Goal: Task Accomplishment & Management: Manage account settings

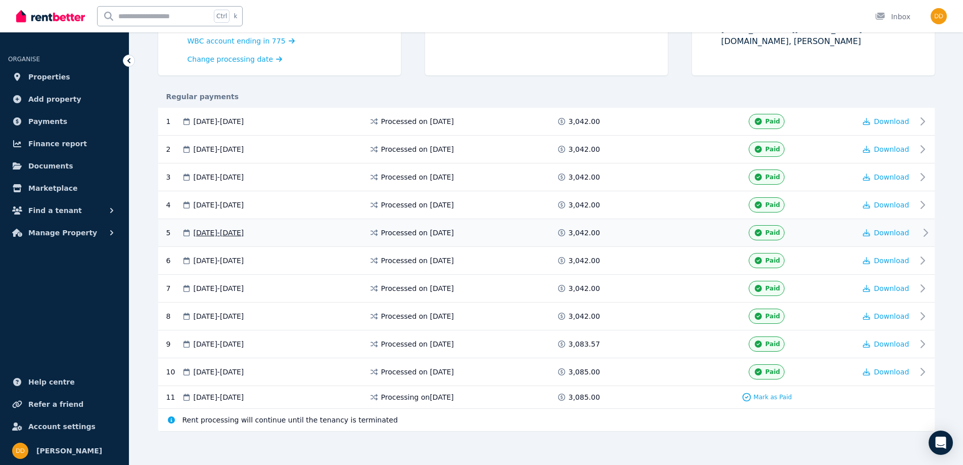
scroll to position [160, 0]
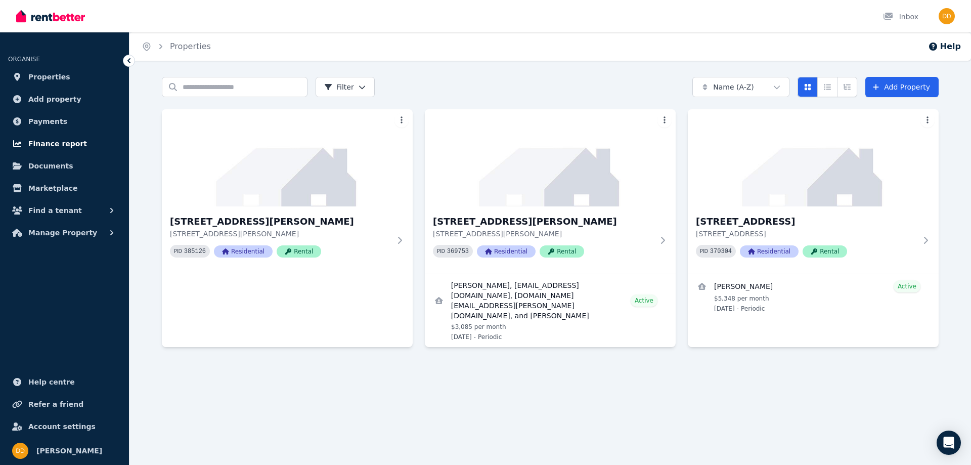
click at [51, 144] on span "Finance report" at bounding box center [57, 144] width 59 height 12
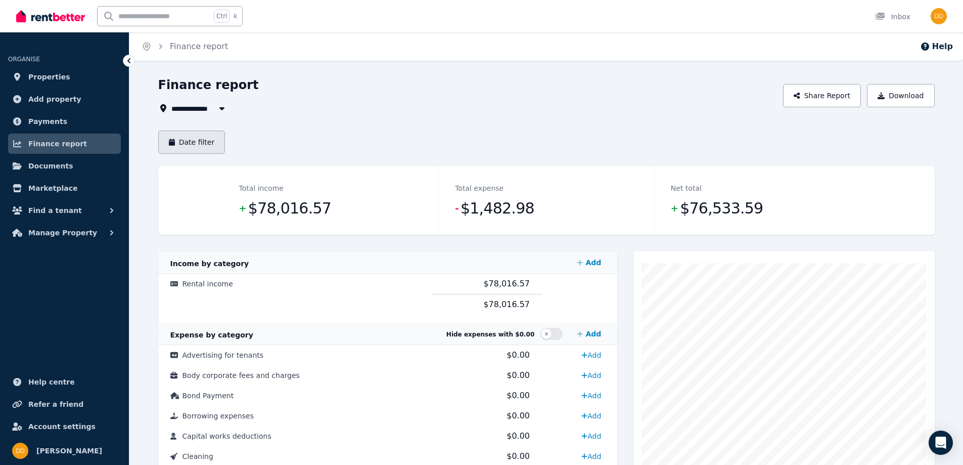
click at [199, 143] on button "Date filter" at bounding box center [191, 141] width 67 height 23
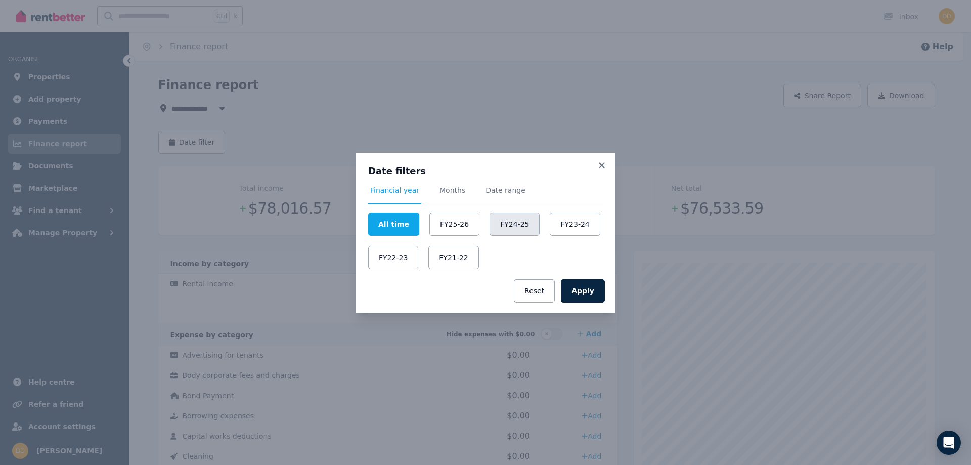
click at [499, 221] on button "FY24-25" at bounding box center [515, 223] width 50 height 23
click at [584, 290] on button "Apply" at bounding box center [583, 290] width 44 height 23
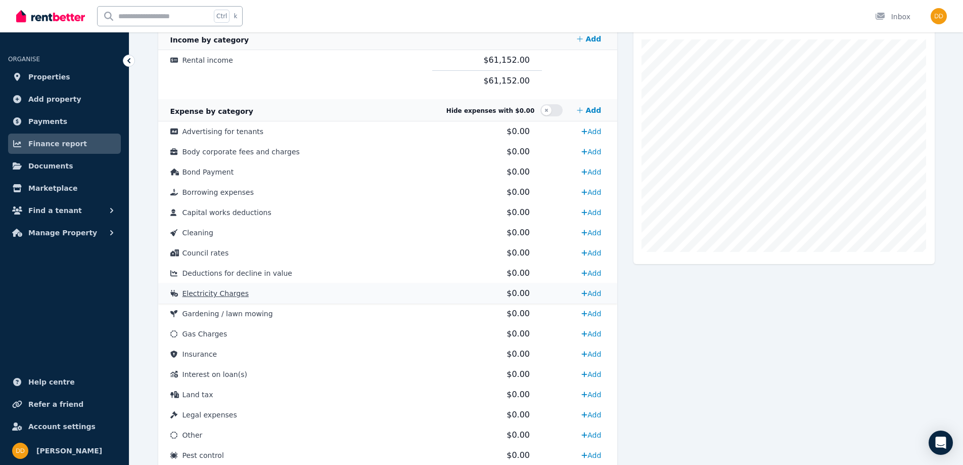
scroll to position [168, 0]
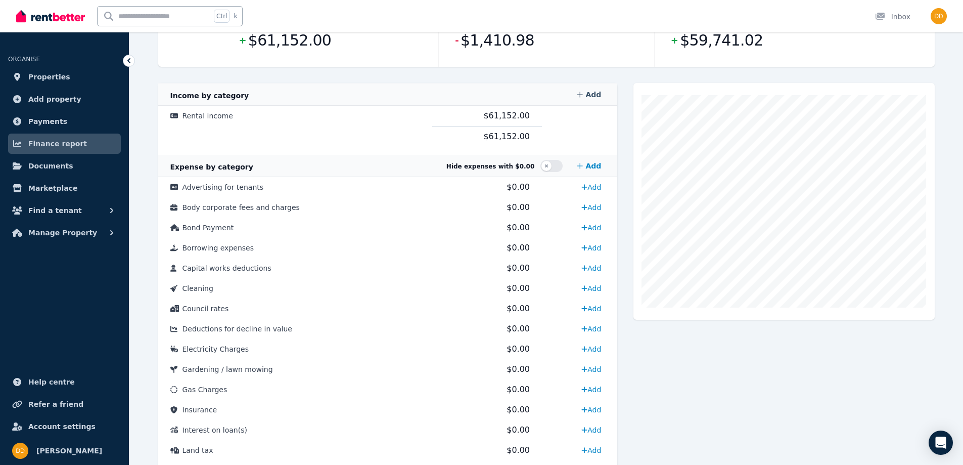
click at [594, 96] on link "Add" at bounding box center [589, 94] width 32 height 20
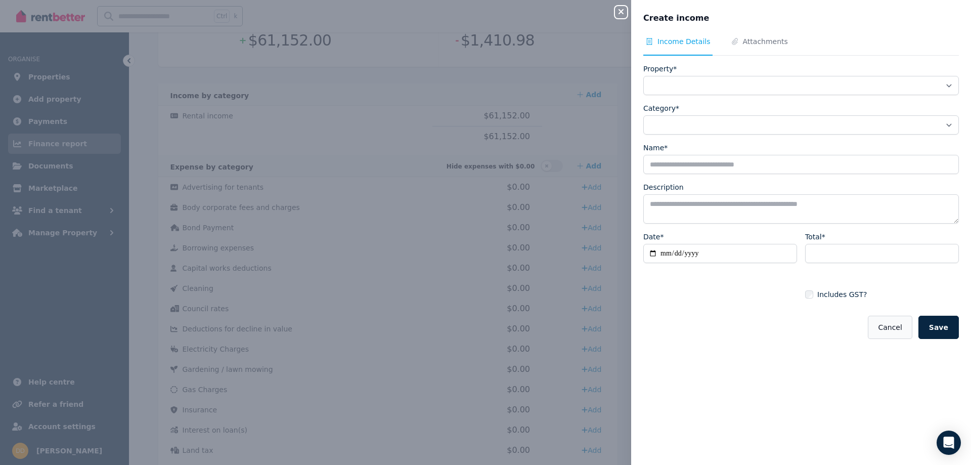
click at [889, 324] on button "Cancel" at bounding box center [890, 327] width 44 height 23
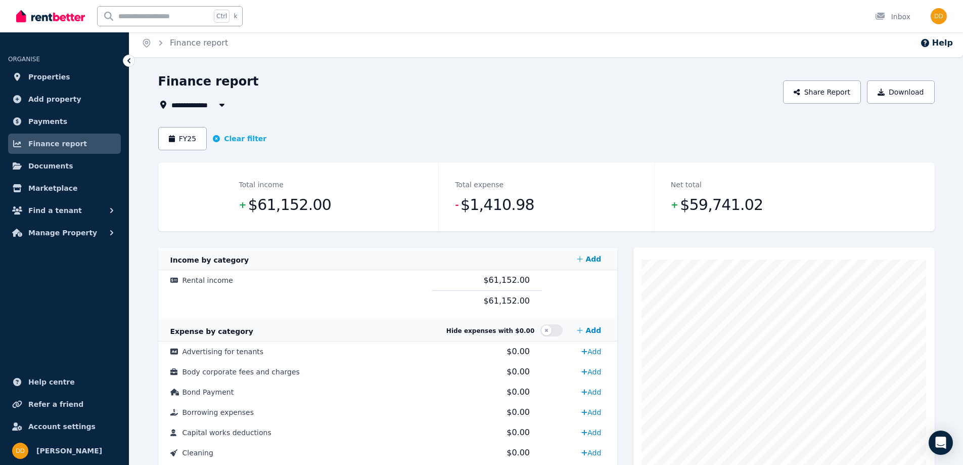
scroll to position [0, 0]
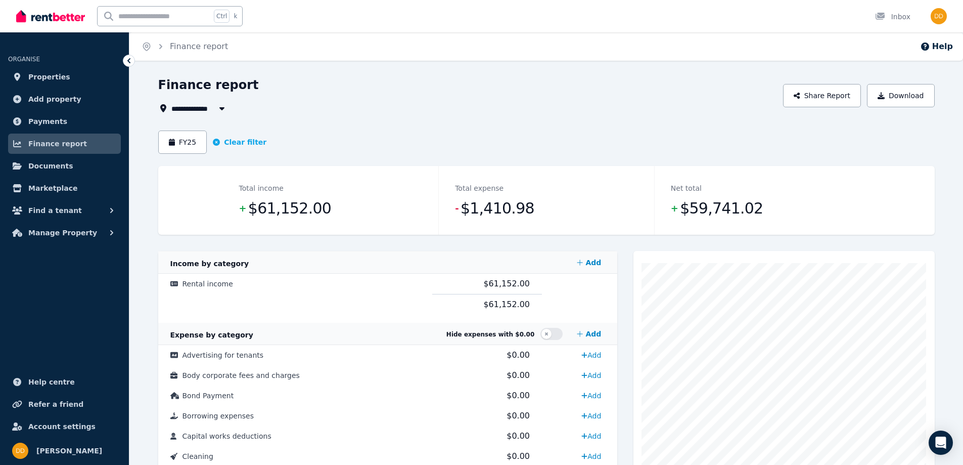
click at [225, 106] on icon "button" at bounding box center [222, 108] width 10 height 8
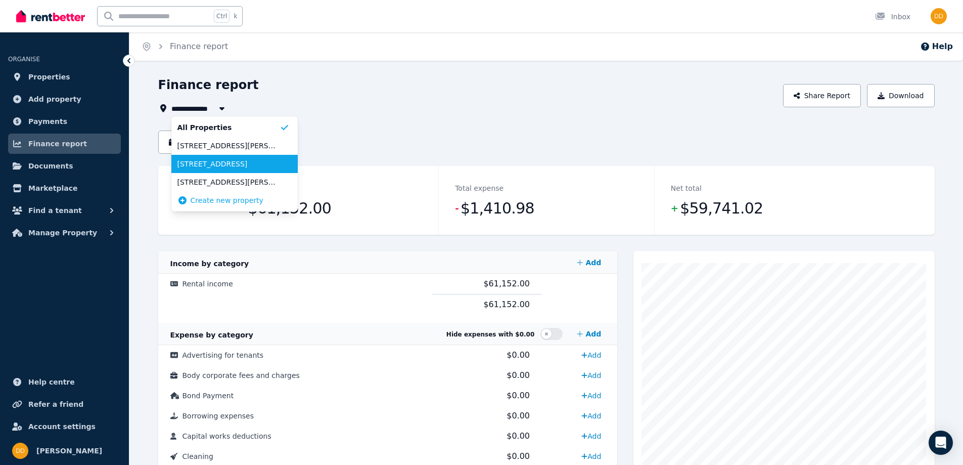
click at [207, 167] on span "122 Rose St, Fitzroy" at bounding box center [228, 164] width 102 height 10
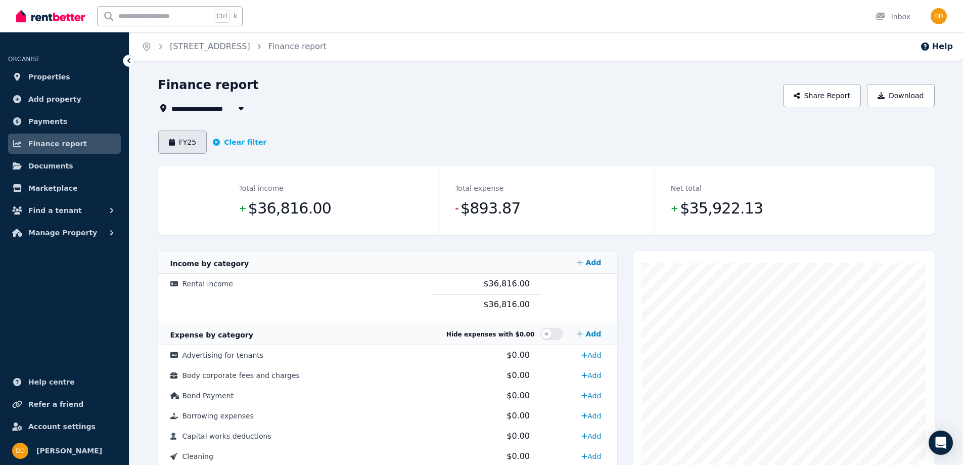
click at [180, 143] on button "FY25" at bounding box center [182, 141] width 49 height 23
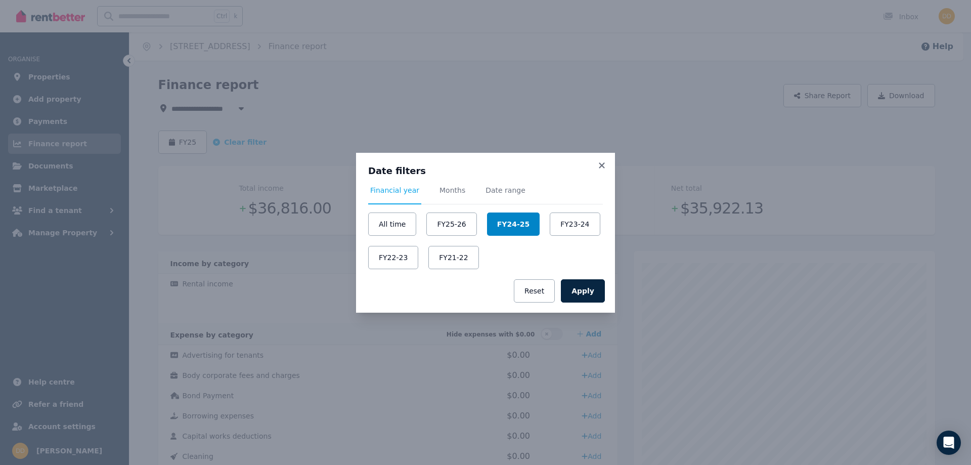
click at [503, 225] on button "FY24-25" at bounding box center [513, 223] width 53 height 23
click at [453, 222] on button "FY25-26" at bounding box center [451, 223] width 50 height 23
click at [457, 223] on button "FY25-26" at bounding box center [452, 223] width 53 height 23
click at [497, 221] on button "FY24-25" at bounding box center [515, 223] width 50 height 23
click at [586, 288] on button "Apply" at bounding box center [583, 290] width 44 height 23
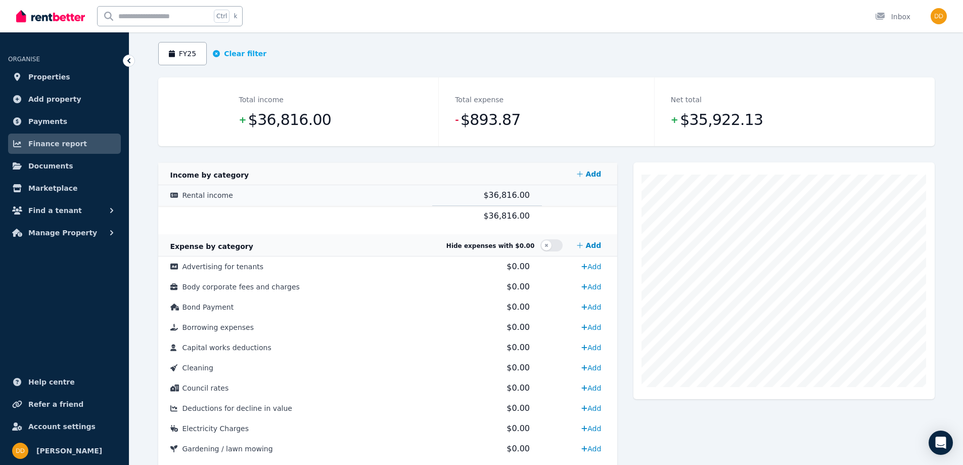
scroll to position [16, 0]
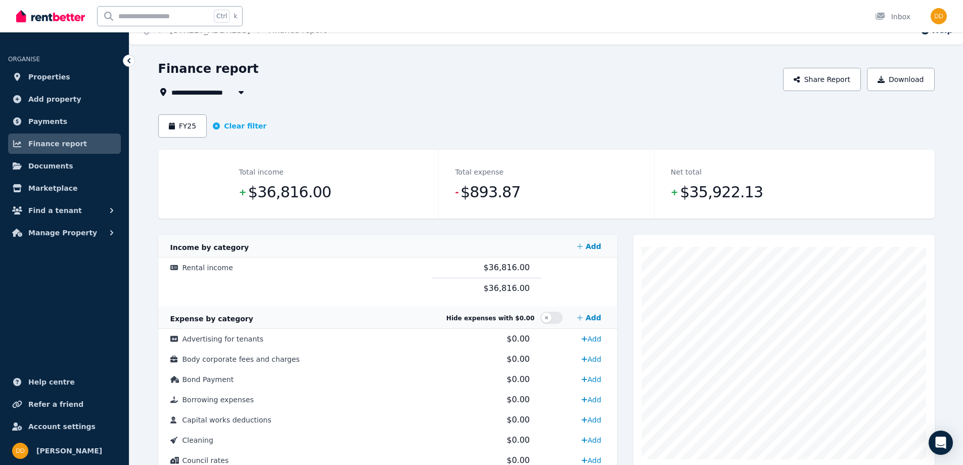
click at [241, 91] on icon "button" at bounding box center [240, 92] width 5 height 3
type input "**********"
click at [363, 90] on div "**********" at bounding box center [467, 79] width 619 height 37
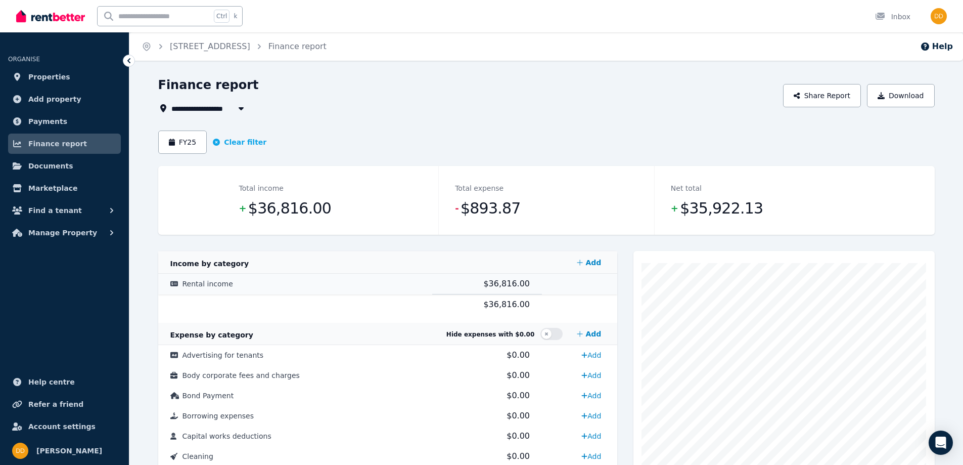
click at [207, 285] on span "Rental income" at bounding box center [208, 284] width 51 height 8
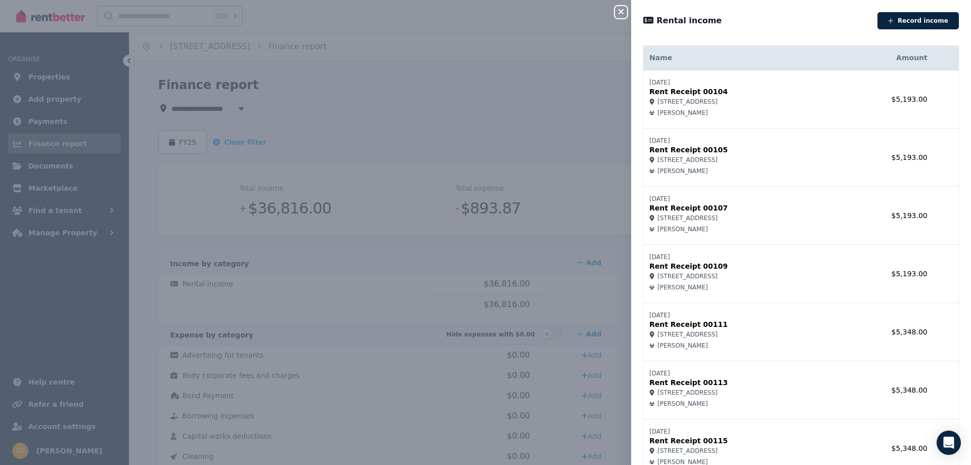
click at [398, 226] on div "Close panel Rental income Record income Name Amount 20/11/2024 Rent Receipt 001…" at bounding box center [485, 232] width 971 height 465
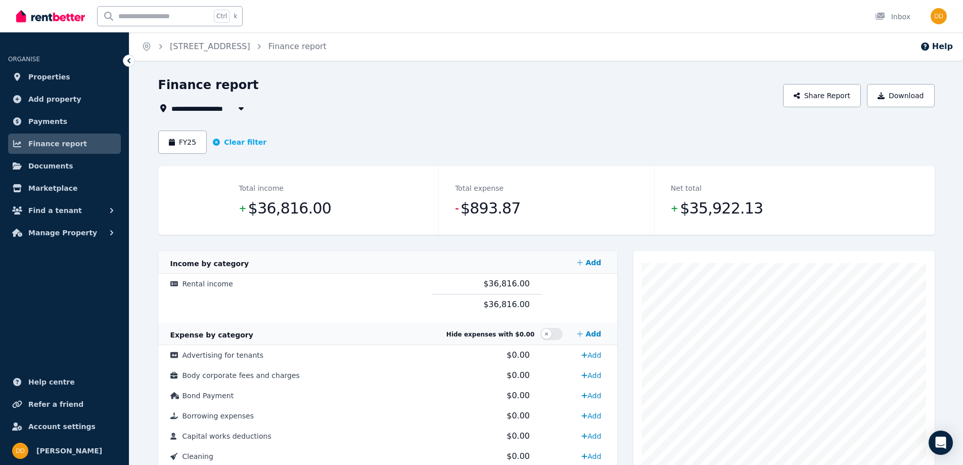
click at [240, 111] on icon "button" at bounding box center [241, 108] width 10 height 8
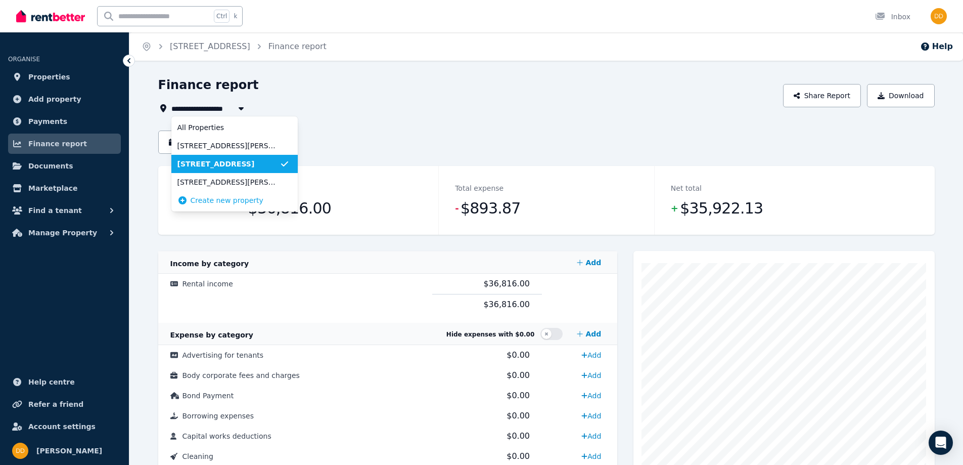
click at [206, 183] on span "[STREET_ADDRESS][PERSON_NAME]" at bounding box center [228, 182] width 102 height 10
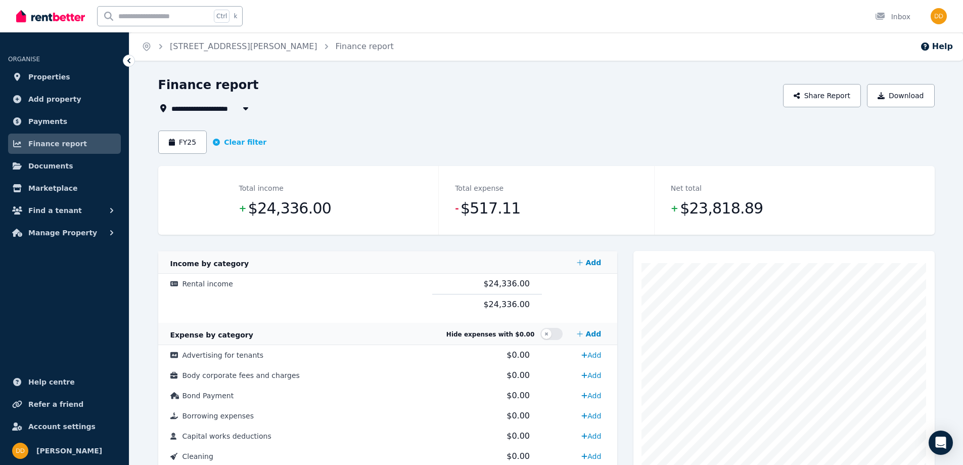
click at [248, 106] on icon "button" at bounding box center [246, 108] width 10 height 8
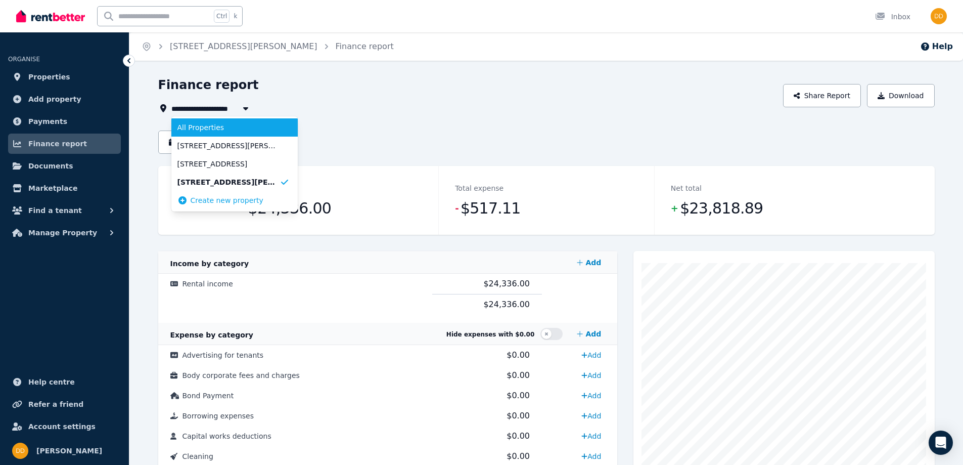
click at [217, 127] on span "All Properties" at bounding box center [228, 127] width 102 height 10
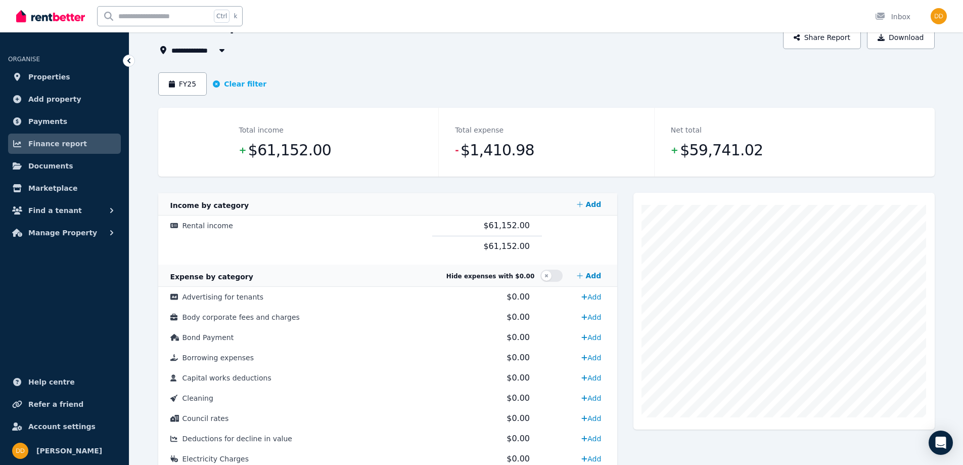
scroll to position [57, 0]
click at [197, 83] on button "FY25" at bounding box center [182, 84] width 49 height 23
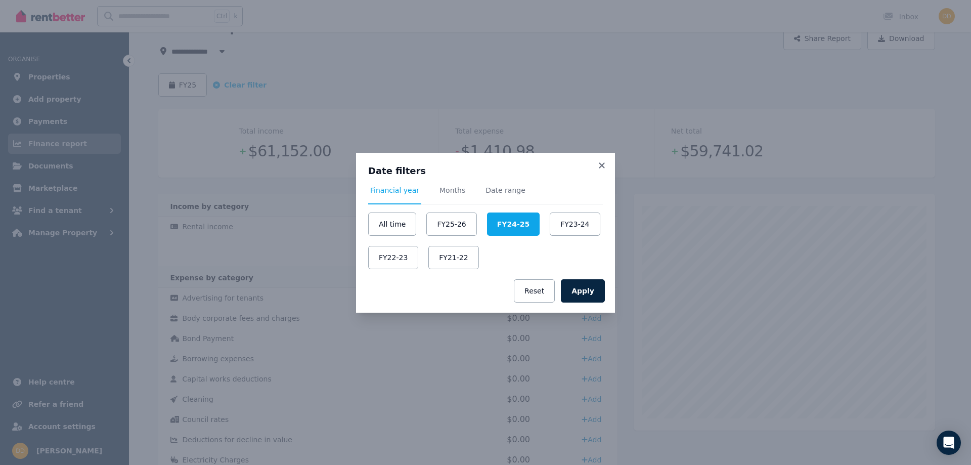
click at [216, 53] on div "Date filters Financial year Months Date range All time FY25-26 FY24-25 FY23-24 …" at bounding box center [485, 232] width 971 height 465
click at [602, 166] on icon at bounding box center [602, 165] width 10 height 9
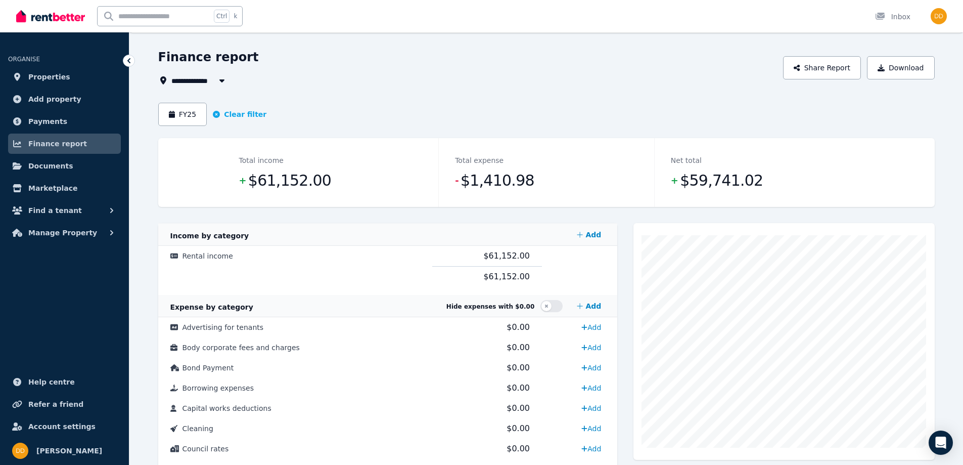
scroll to position [0, 0]
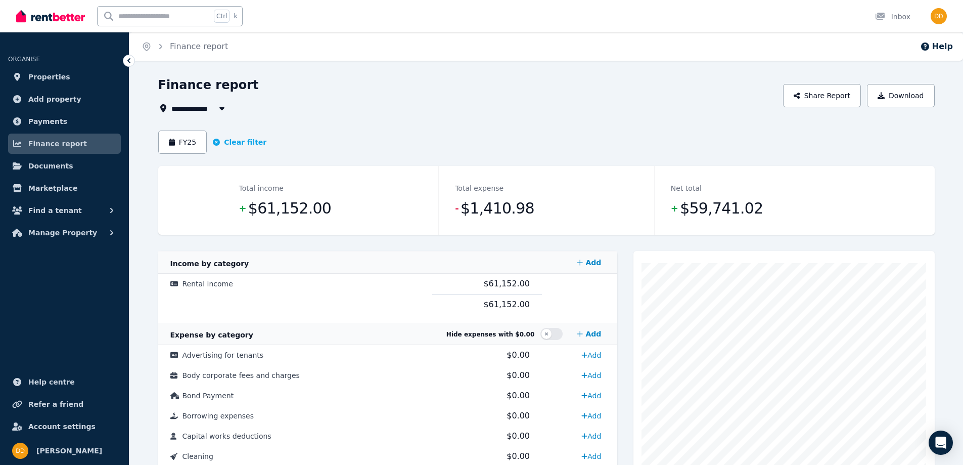
click at [225, 110] on icon "button" at bounding box center [222, 108] width 10 height 8
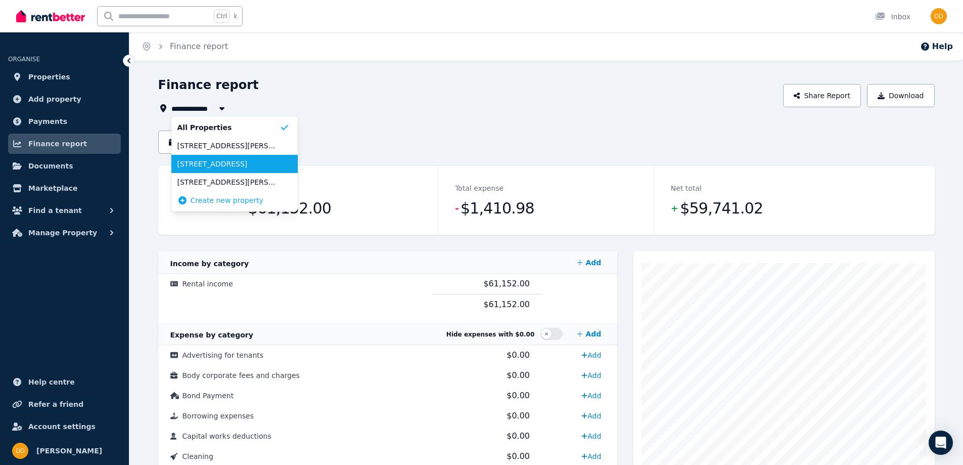
click at [211, 161] on span "122 Rose St, Fitzroy" at bounding box center [228, 164] width 102 height 10
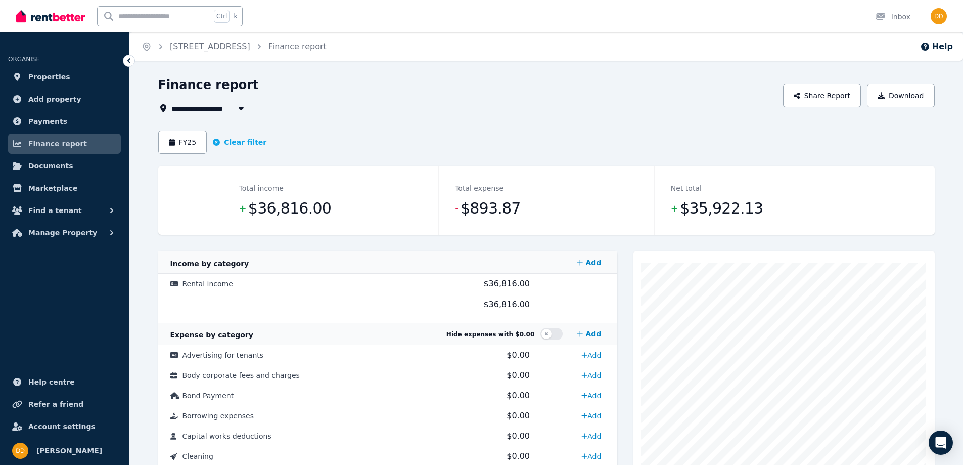
click at [241, 109] on icon "button" at bounding box center [240, 108] width 5 height 3
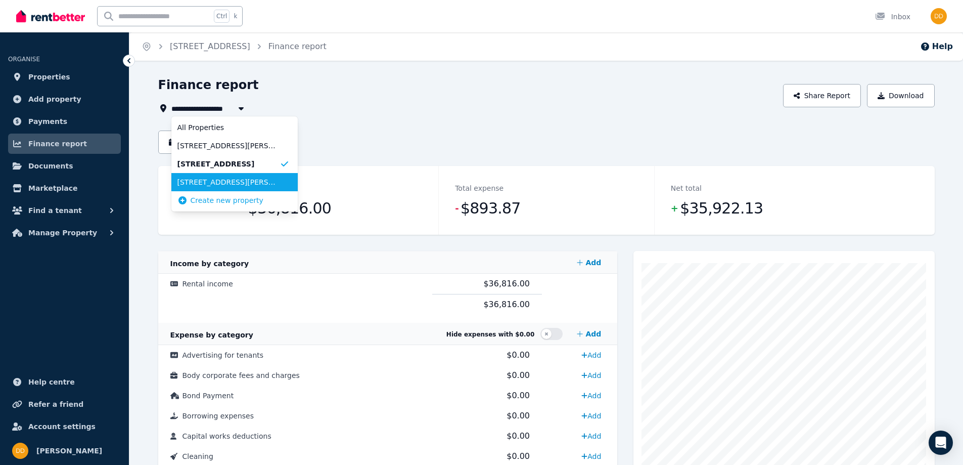
click at [218, 185] on span "[STREET_ADDRESS][PERSON_NAME]" at bounding box center [228, 182] width 102 height 10
type input "**********"
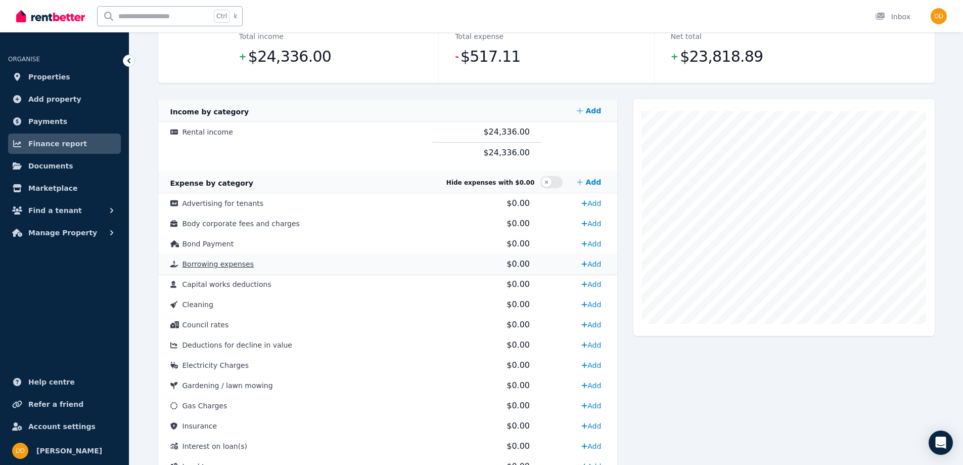
scroll to position [101, 0]
